Goal: Information Seeking & Learning: Learn about a topic

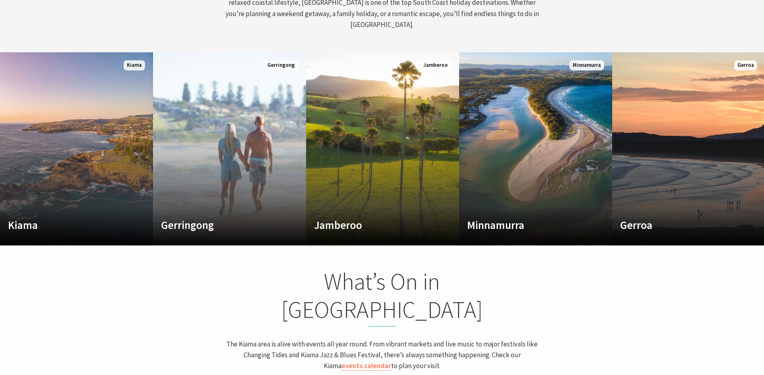
scroll to position [403, 0]
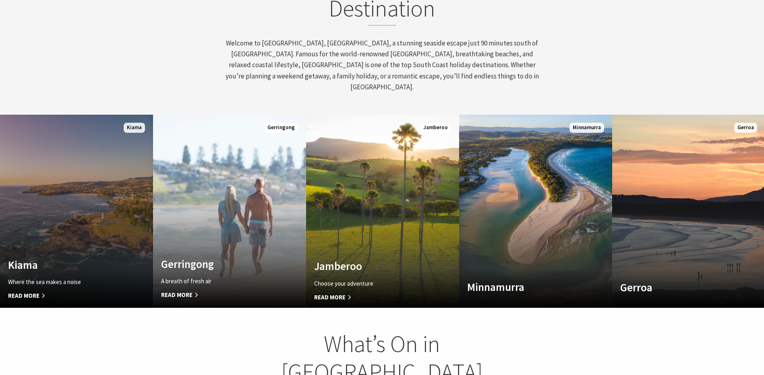
click at [85, 217] on link "Custom Image Used Kiama Where the sea makes a noise Read More Kiama" at bounding box center [76, 211] width 153 height 193
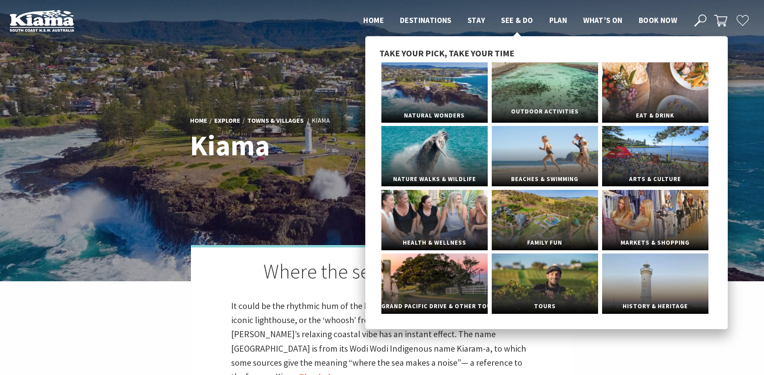
click at [546, 87] on link "Outdoor Activities" at bounding box center [545, 92] width 106 height 60
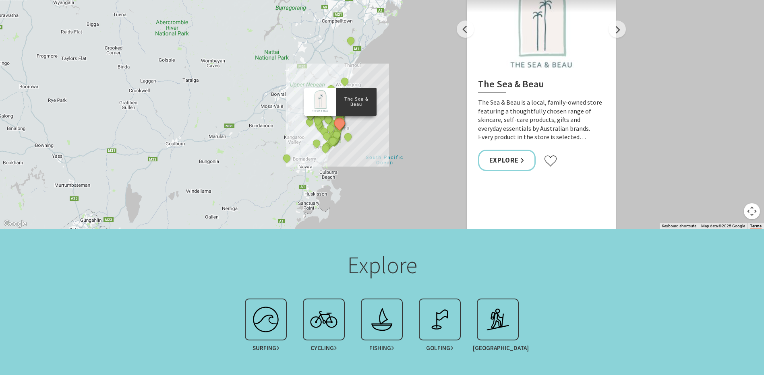
scroll to position [725, 0]
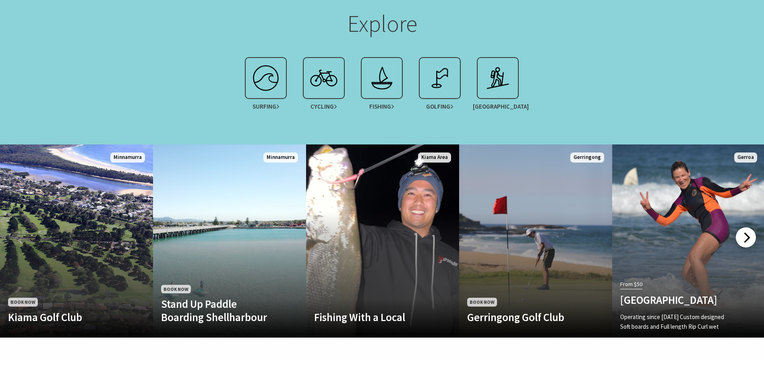
click at [743, 228] on div at bounding box center [746, 238] width 20 height 20
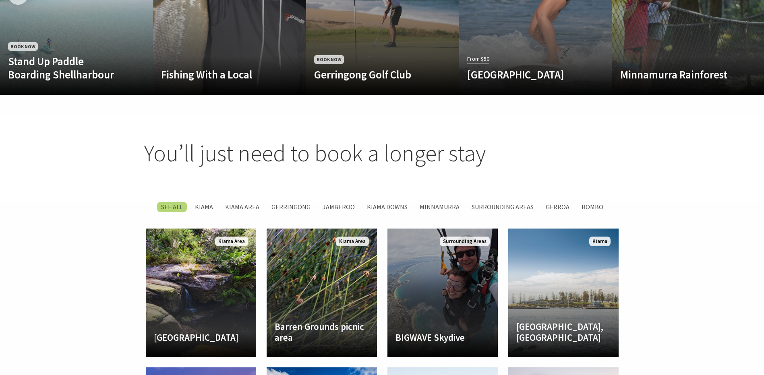
scroll to position [966, 0]
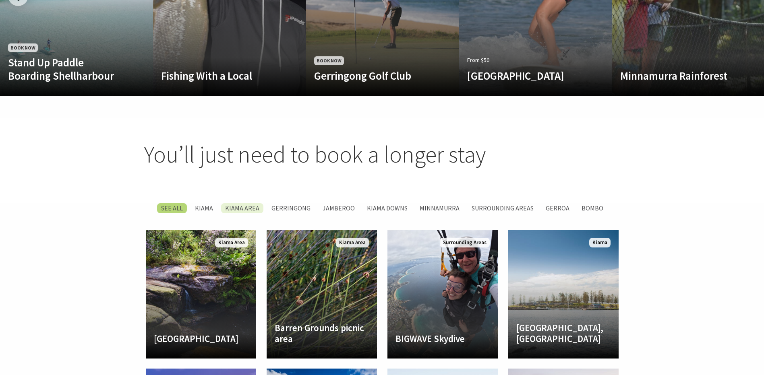
click at [245, 203] on label "Kiama Area" at bounding box center [242, 208] width 42 height 10
click at [0, 0] on input "Kiama Area" at bounding box center [0, 0] width 0 height 0
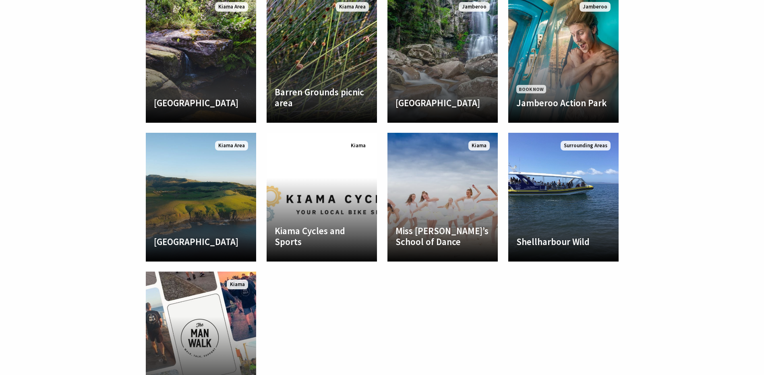
scroll to position [751, 0]
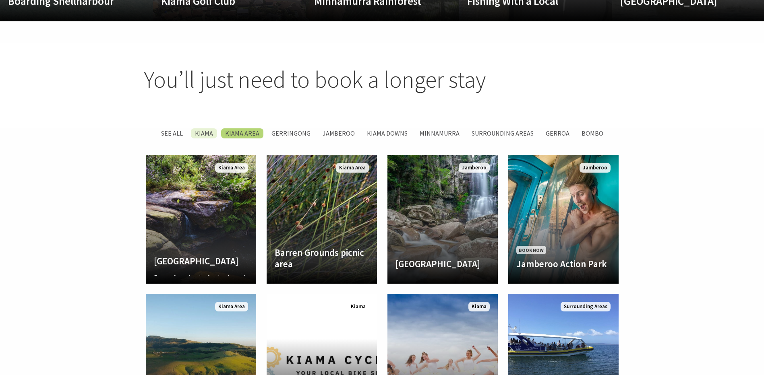
click at [204, 128] on label "Kiama" at bounding box center [204, 133] width 26 height 10
click at [0, 0] on input "Kiama" at bounding box center [0, 0] width 0 height 0
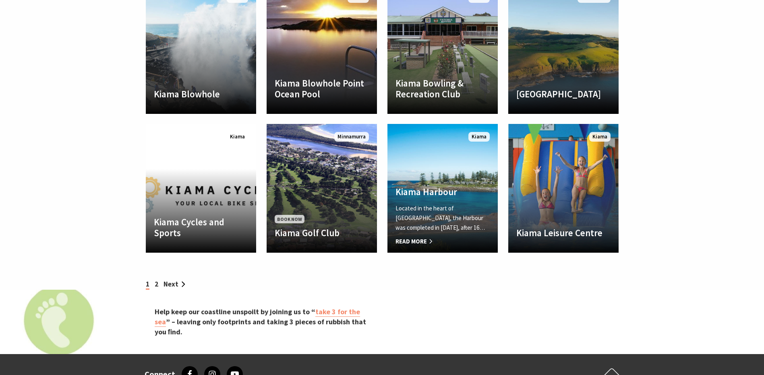
scroll to position [1565, 0]
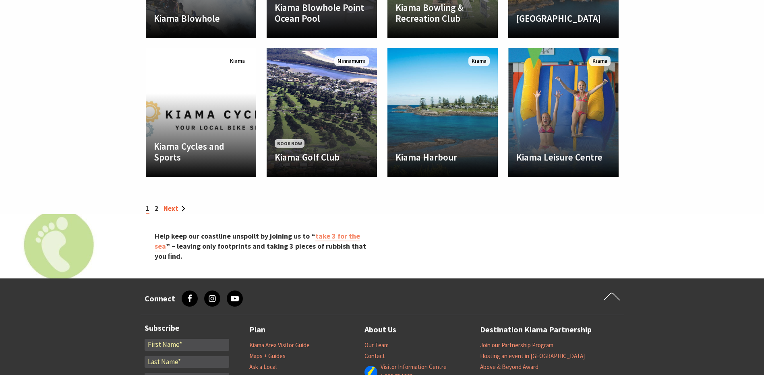
click at [169, 204] on link "Next" at bounding box center [174, 208] width 22 height 9
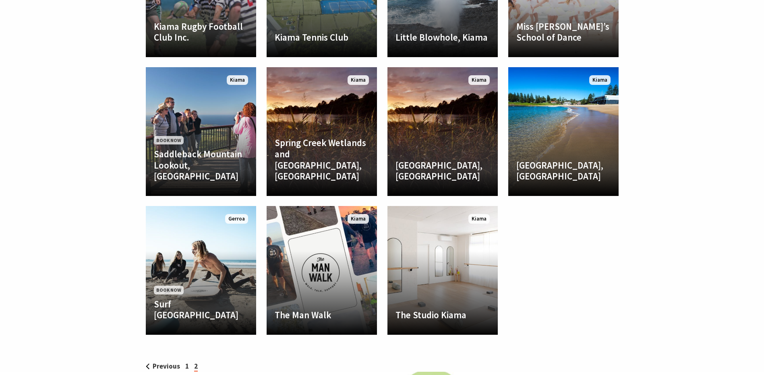
scroll to position [1329, 0]
